Goal: Task Accomplishment & Management: Use online tool/utility

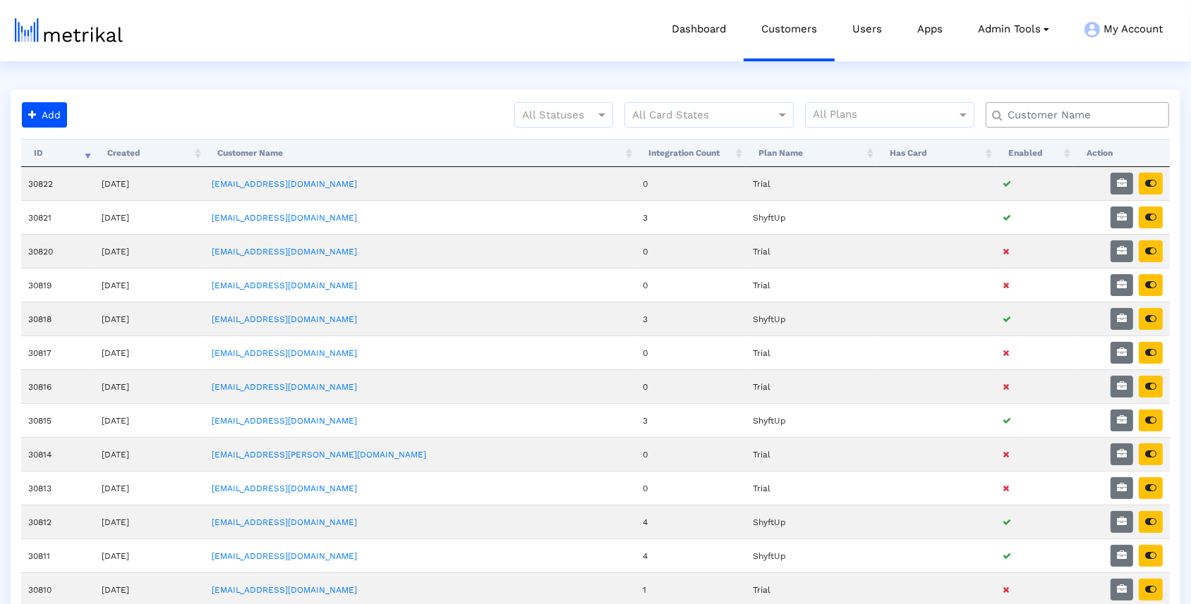
click at [1052, 118] on input "text" at bounding box center [1080, 115] width 166 height 15
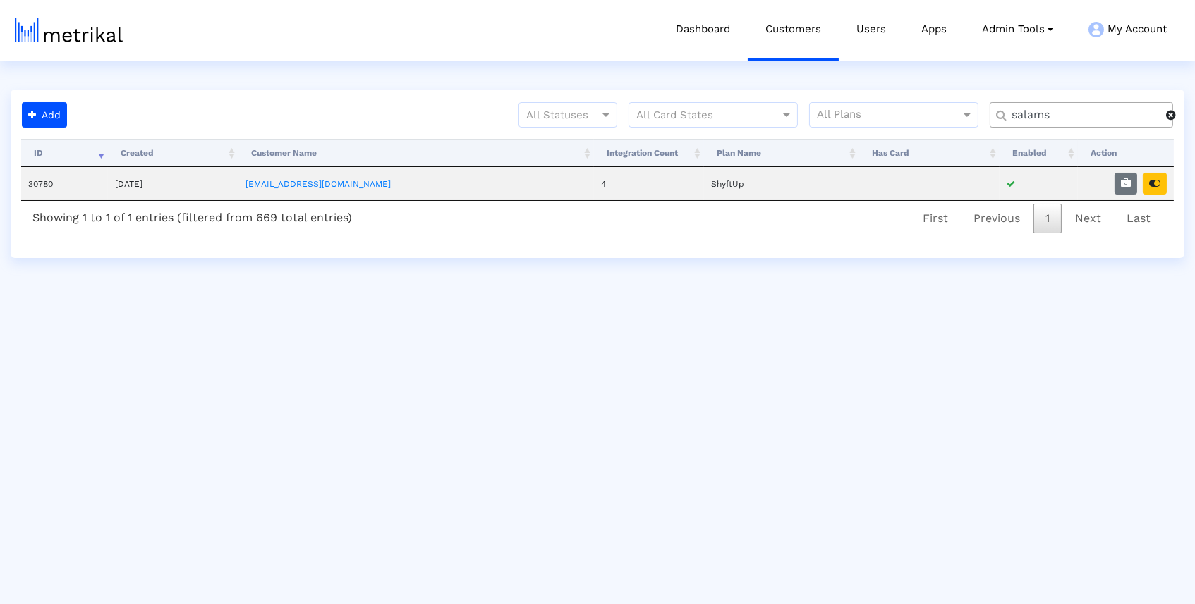
type input "salama"
drag, startPoint x: 1064, startPoint y: 130, endPoint x: 1132, endPoint y: 185, distance: 86.8
click at [1132, 185] on button "button" at bounding box center [1125, 184] width 23 height 22
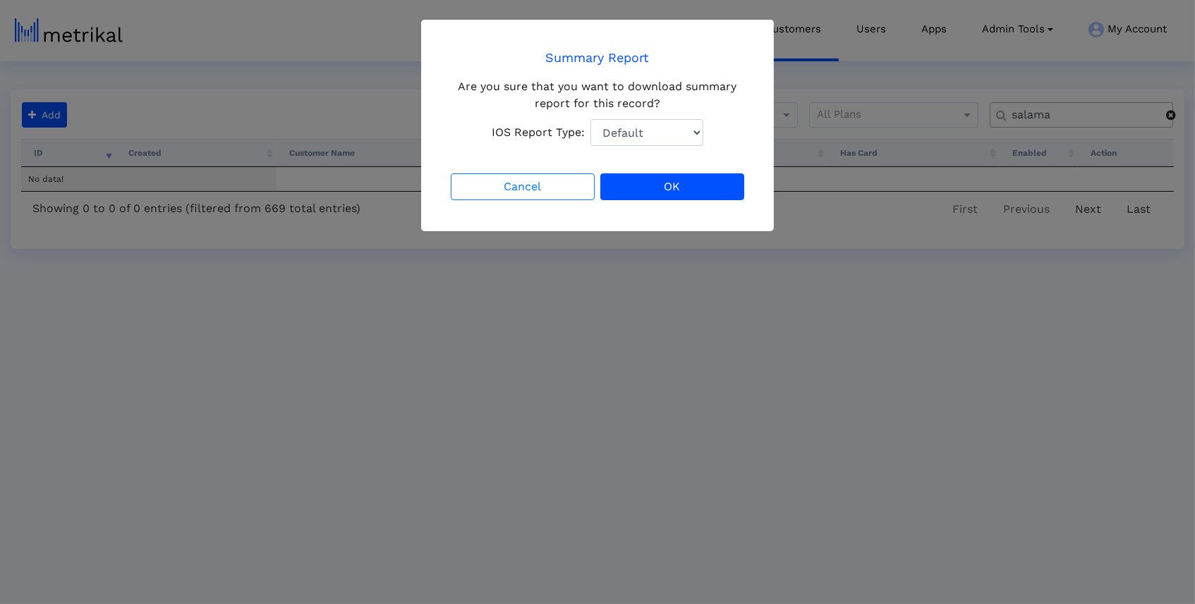
select select "1: 1"
click at [693, 188] on button "OK" at bounding box center [672, 187] width 144 height 27
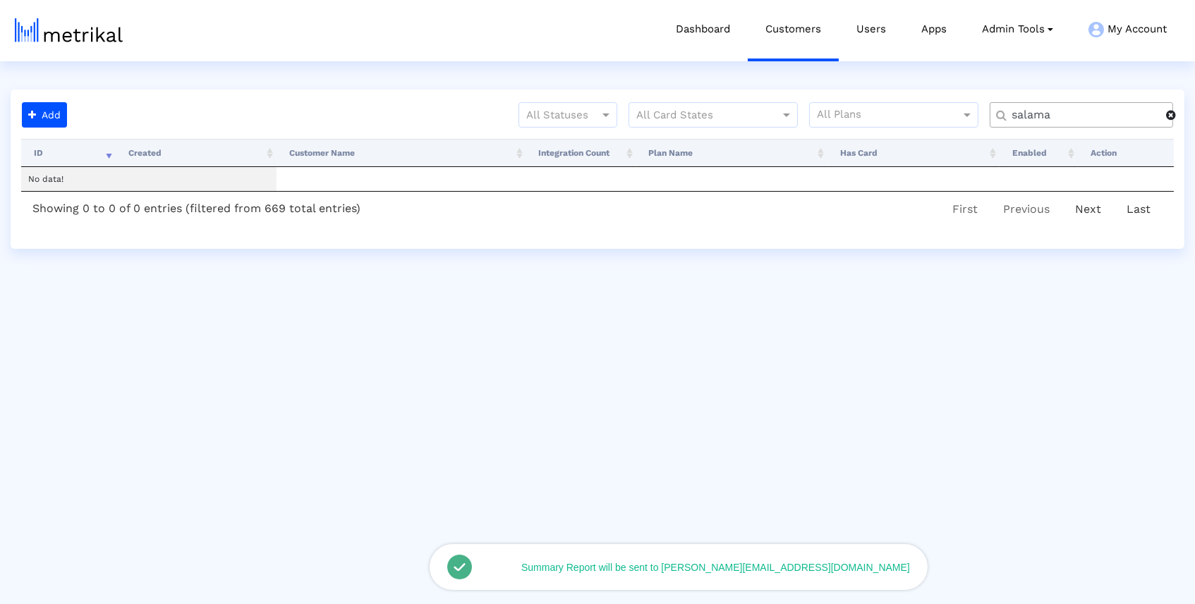
click at [1080, 118] on input "salama" at bounding box center [1084, 115] width 164 height 15
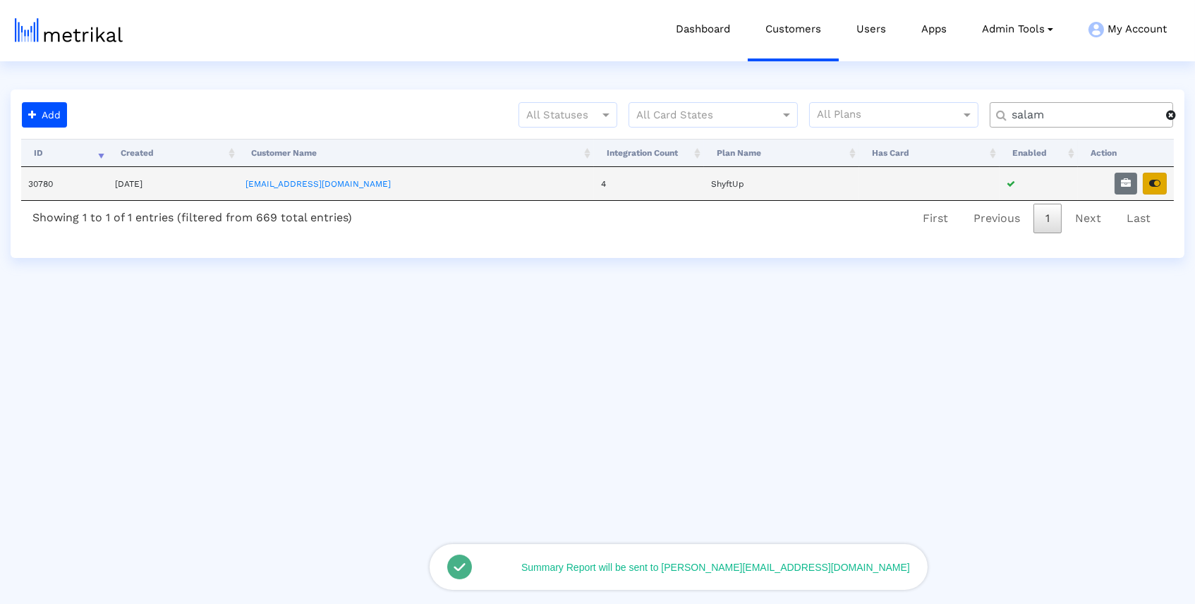
type input "salam"
click at [1160, 178] on icon "button" at bounding box center [1154, 183] width 11 height 10
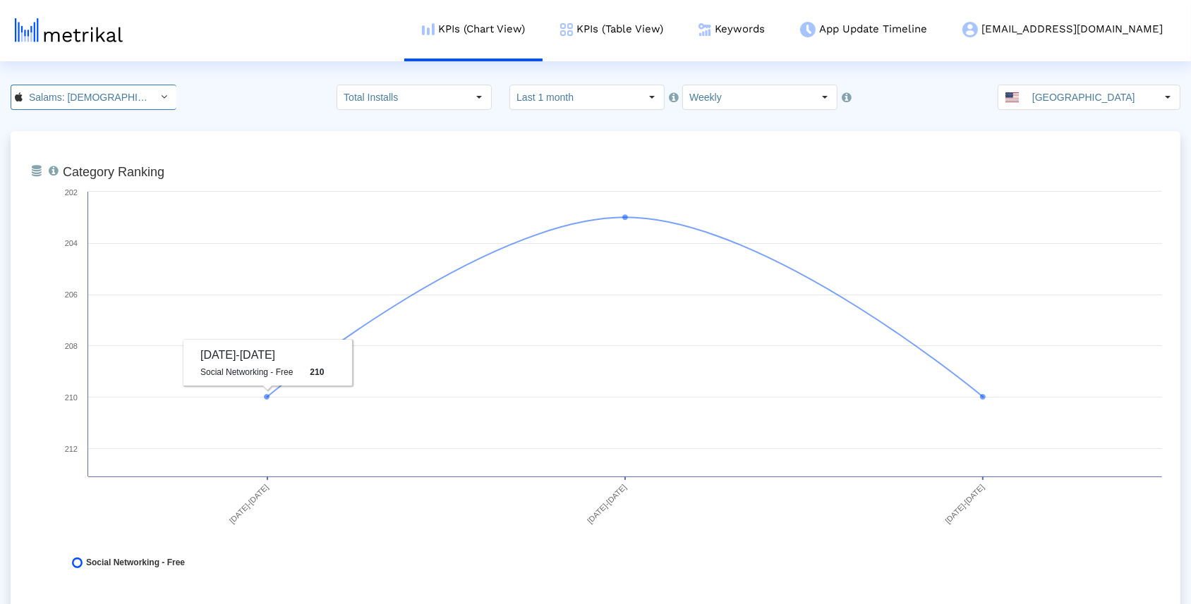
click at [123, 99] on input "Salams: [DEMOGRAPHIC_DATA] [DEMOGRAPHIC_DATA] Marriage < 965359176 >" at bounding box center [86, 97] width 127 height 24
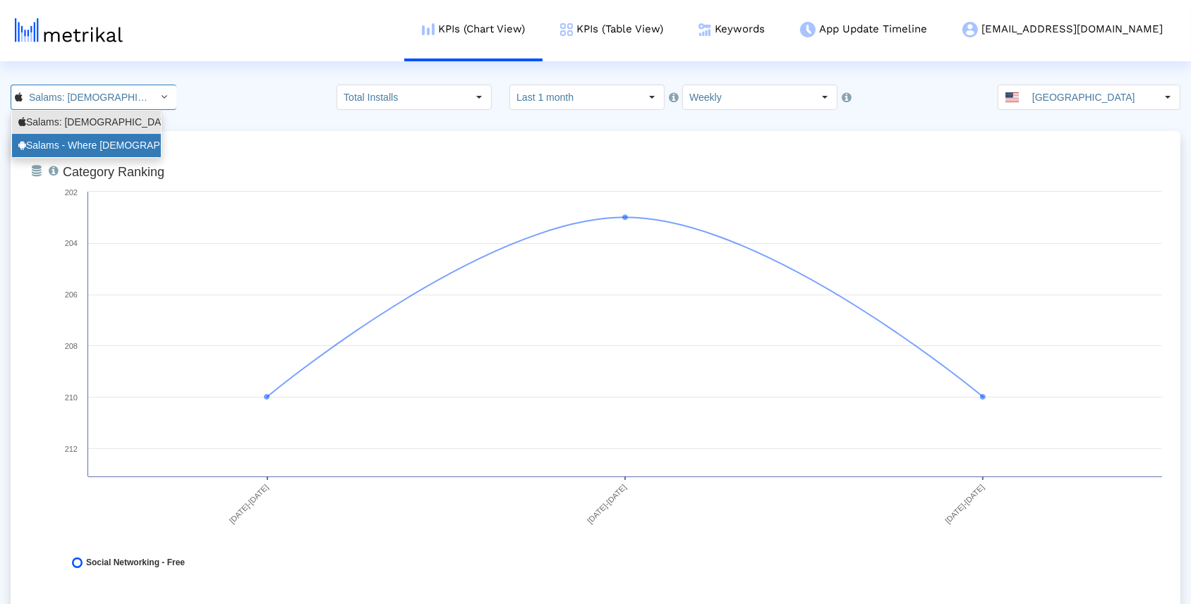
click at [139, 147] on div "Salams - Where [DEMOGRAPHIC_DATA] Meet <com.minderapps.minder>" at bounding box center [86, 145] width 136 height 13
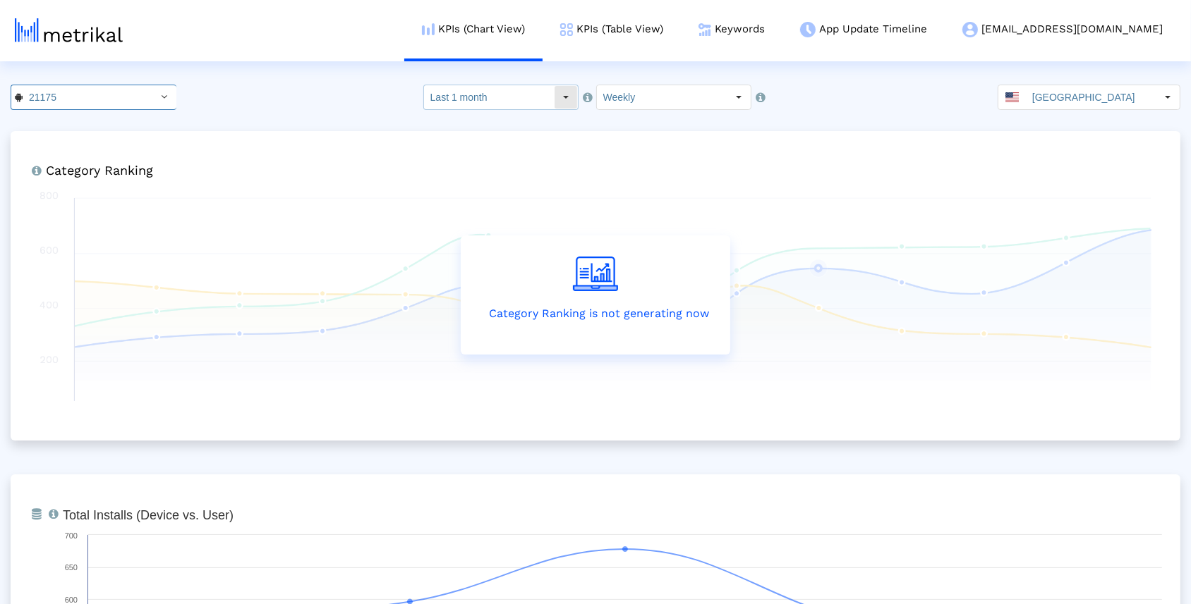
click at [559, 96] on div "Select" at bounding box center [565, 97] width 23 height 23
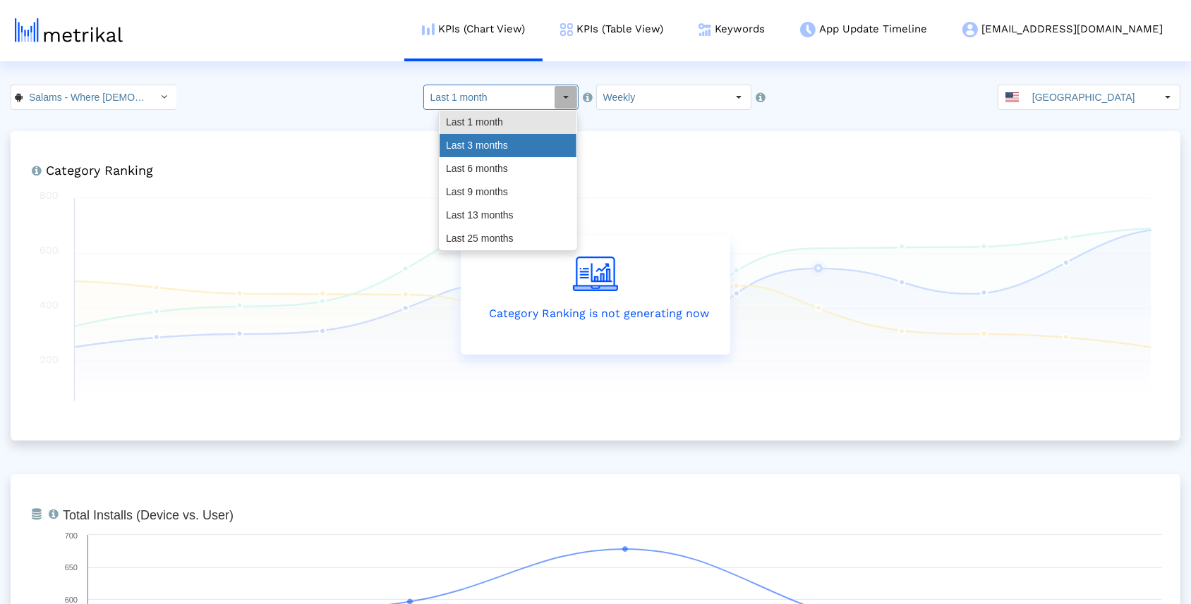
click at [539, 140] on div "Last 3 months" at bounding box center [507, 145] width 137 height 23
type input "Last 3 months"
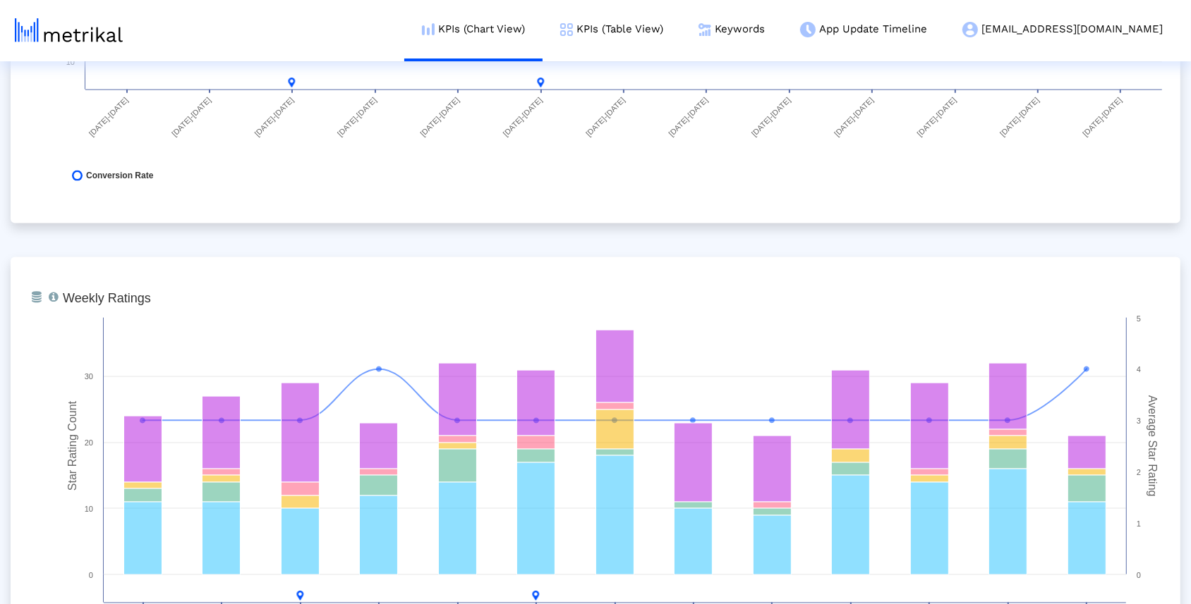
scroll to position [2011, 0]
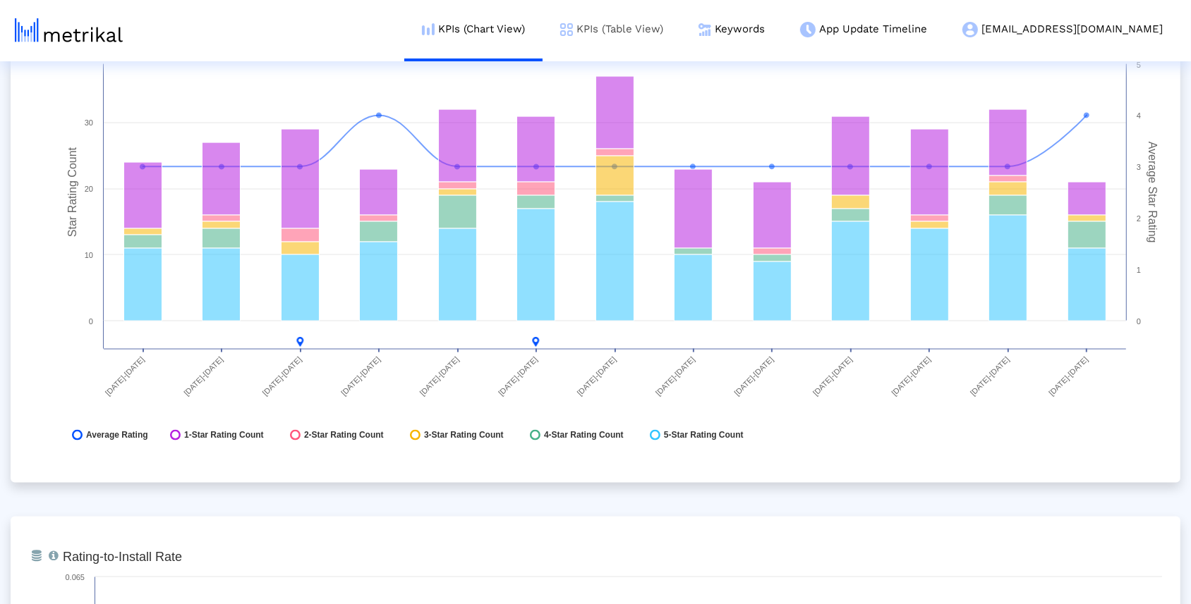
click at [676, 28] on link "KPIs (Table View)" at bounding box center [611, 29] width 138 height 59
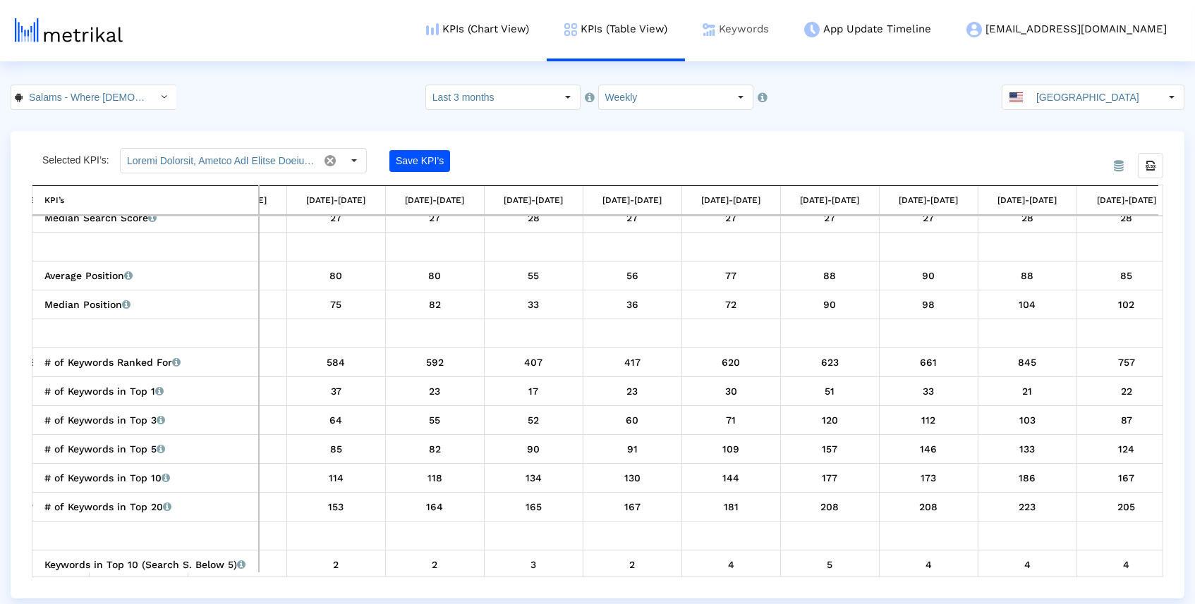
click at [786, 39] on link "Keywords" at bounding box center [736, 29] width 102 height 59
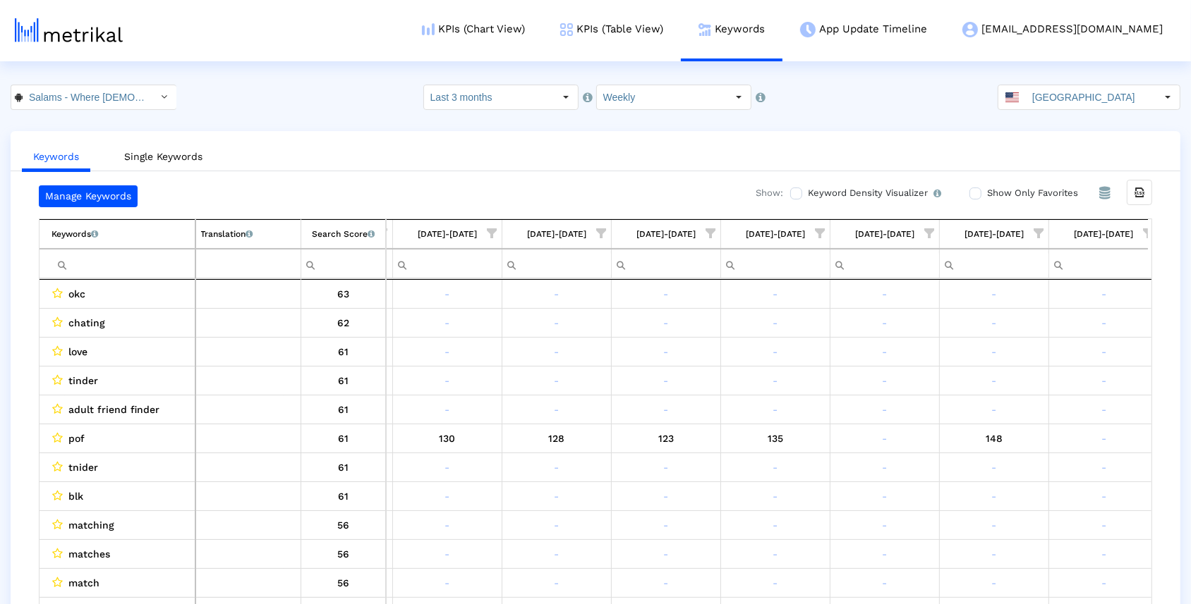
click at [1145, 229] on span "Show filter options for column '09/14/25-09/20/25'" at bounding box center [1148, 234] width 10 height 10
click at [1010, 279] on span "Filter options" at bounding box center [1010, 275] width 16 height 16
click at [1017, 329] on span "Filter options" at bounding box center [1010, 334] width 16 height 16
click at [1014, 355] on span "Filter options" at bounding box center [1010, 362] width 16 height 16
click at [1049, 443] on span "OK" at bounding box center [1055, 447] width 13 height 11
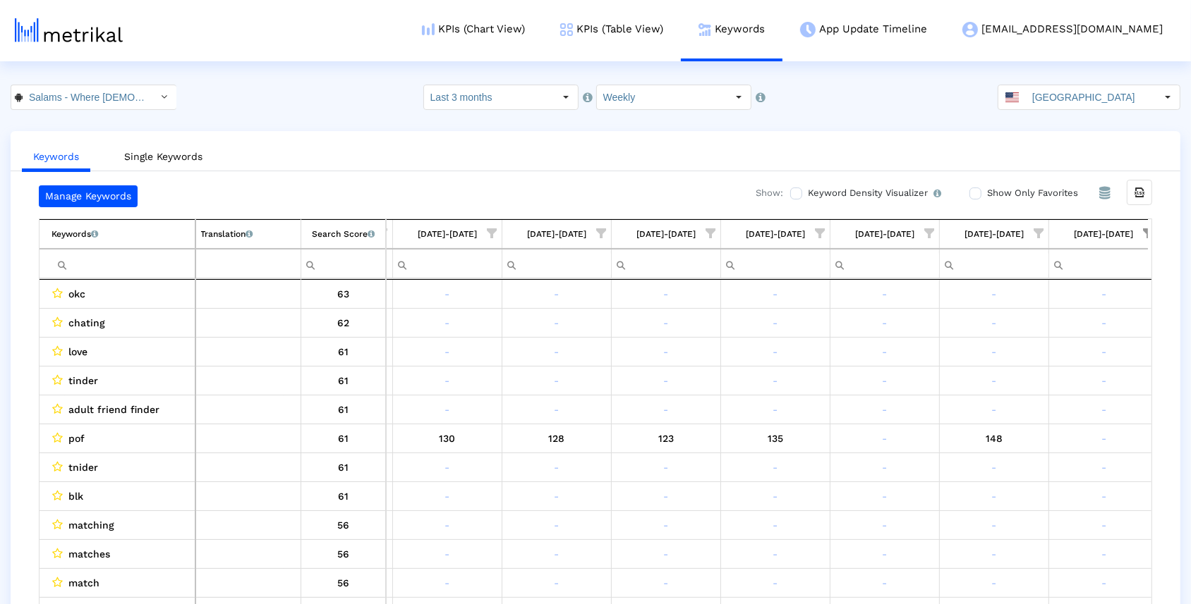
scroll to position [0, 649]
click at [1035, 234] on span "Show filter options for column '09/07/25-09/13/25'" at bounding box center [1038, 234] width 10 height 10
click at [899, 336] on span "Filter options" at bounding box center [900, 334] width 16 height 16
click at [906, 363] on span "Filter options" at bounding box center [900, 362] width 16 height 16
click at [951, 447] on span "OK" at bounding box center [945, 447] width 13 height 11
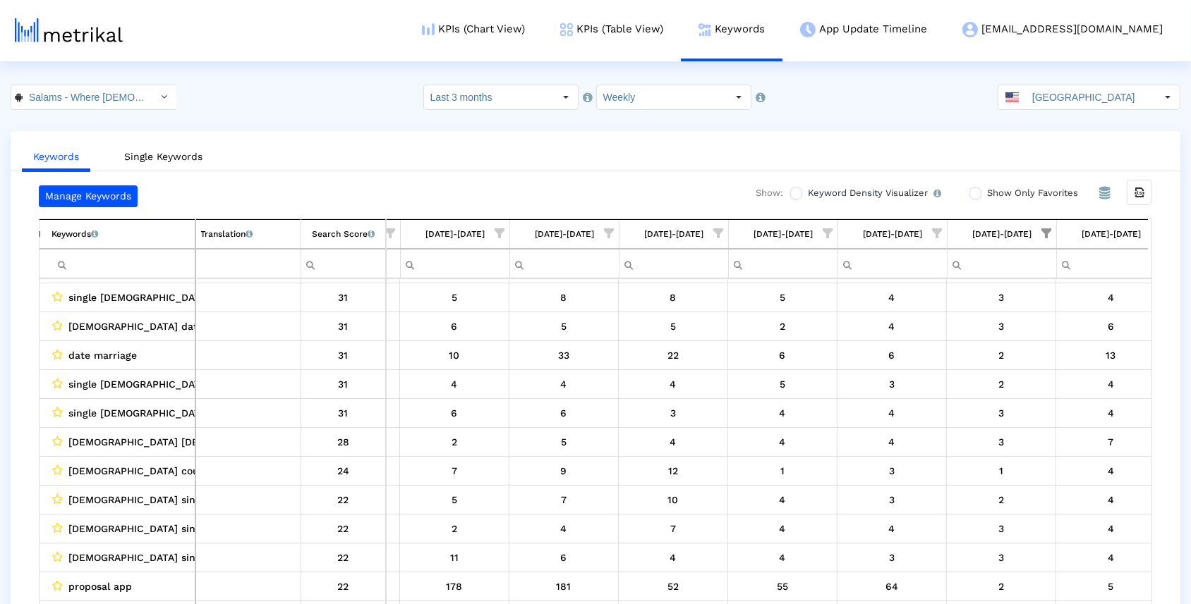
scroll to position [0, 635]
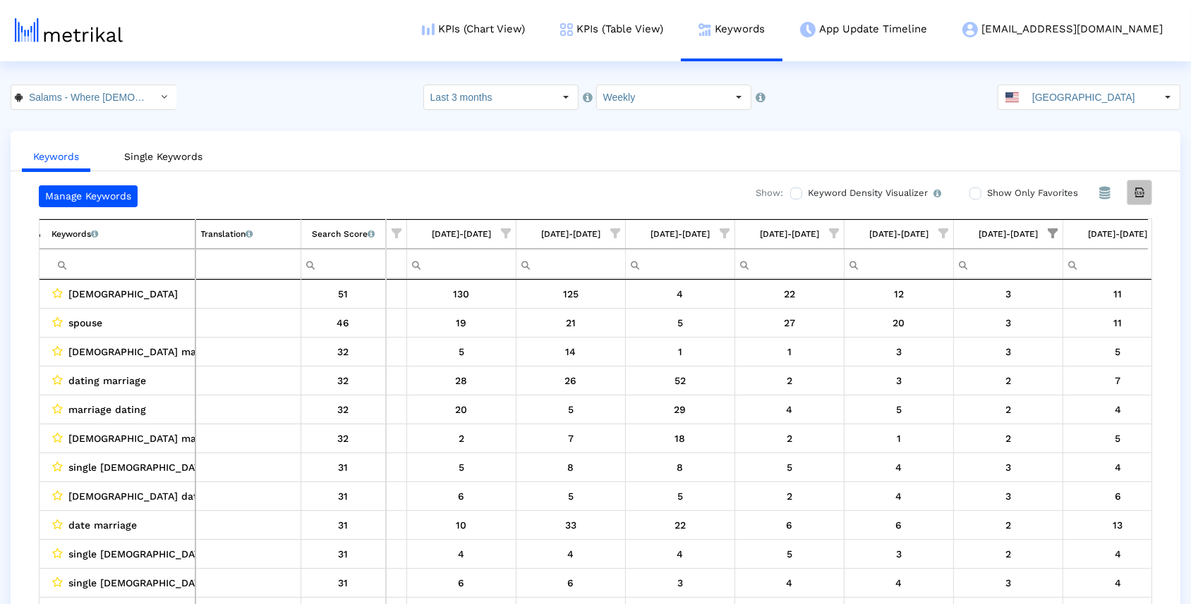
click at [1138, 200] on div "Export all data" at bounding box center [1139, 193] width 24 height 24
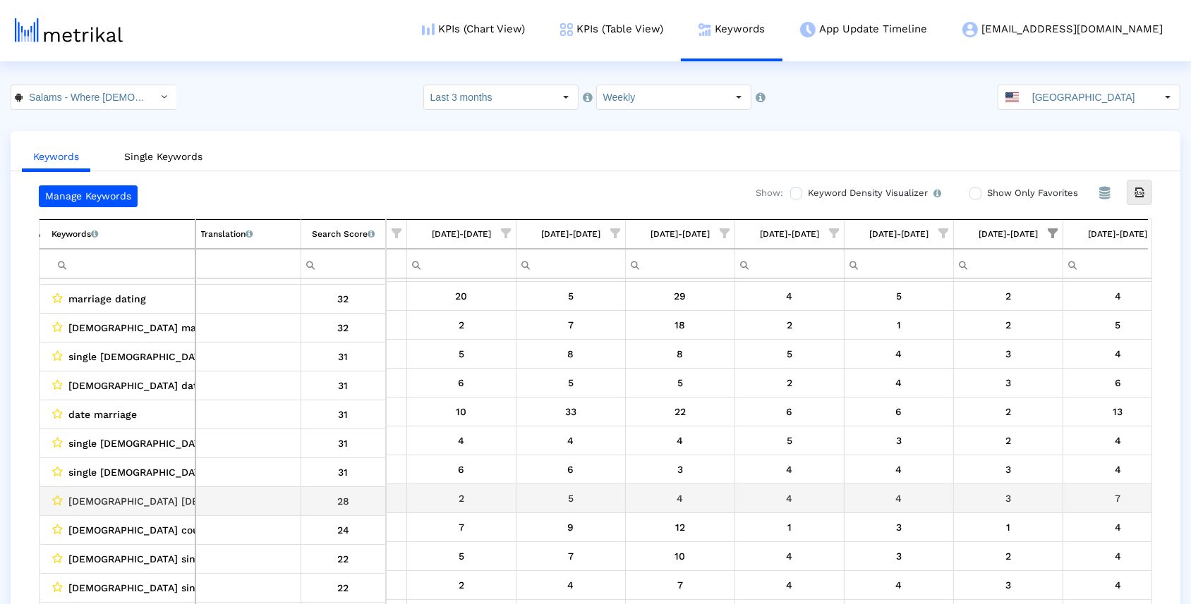
scroll to position [104, 0]
